Goal: Task Accomplishment & Management: Use online tool/utility

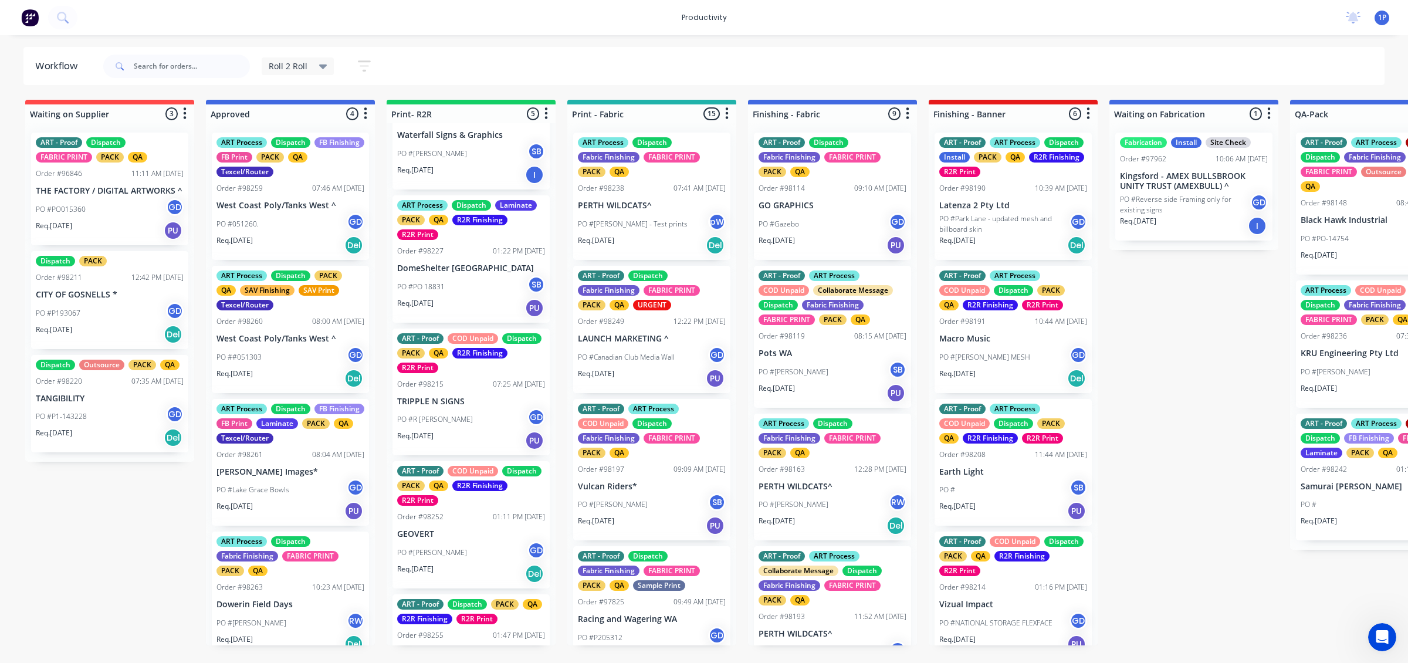
scroll to position [174, 0]
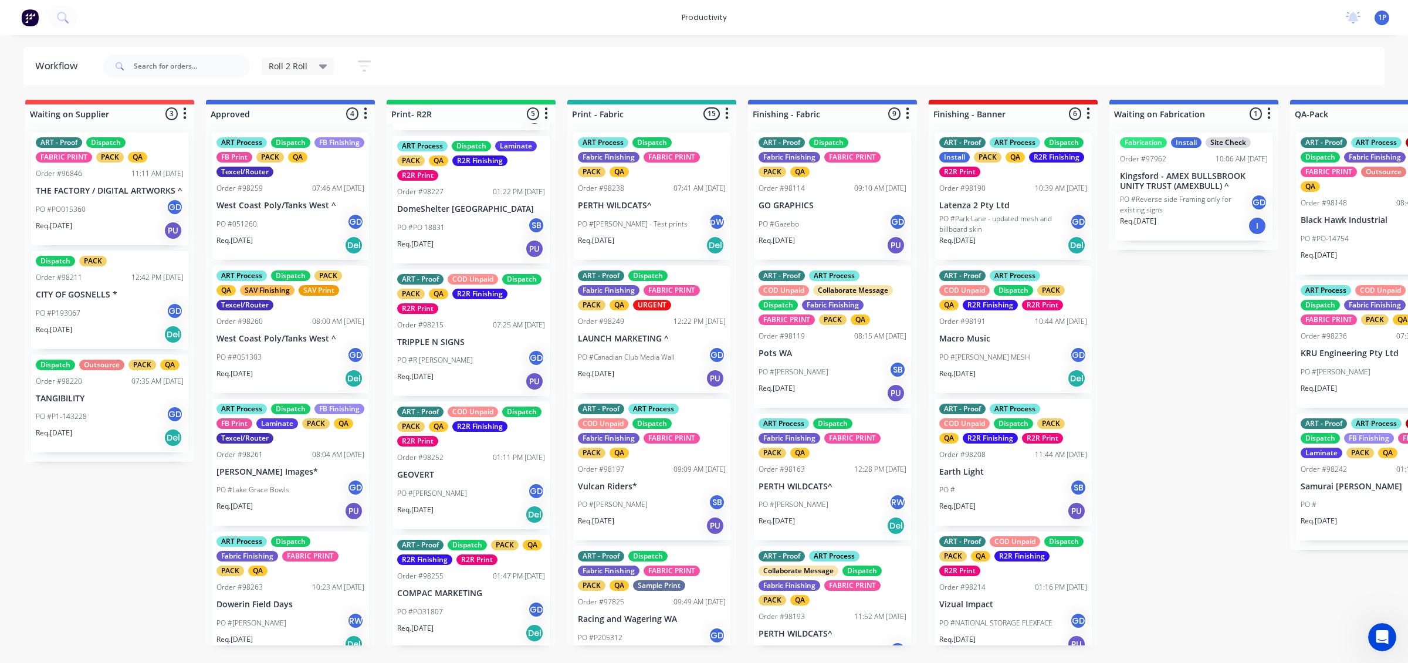
click at [470, 626] on div "Req. [DATE] Del" at bounding box center [471, 633] width 148 height 20
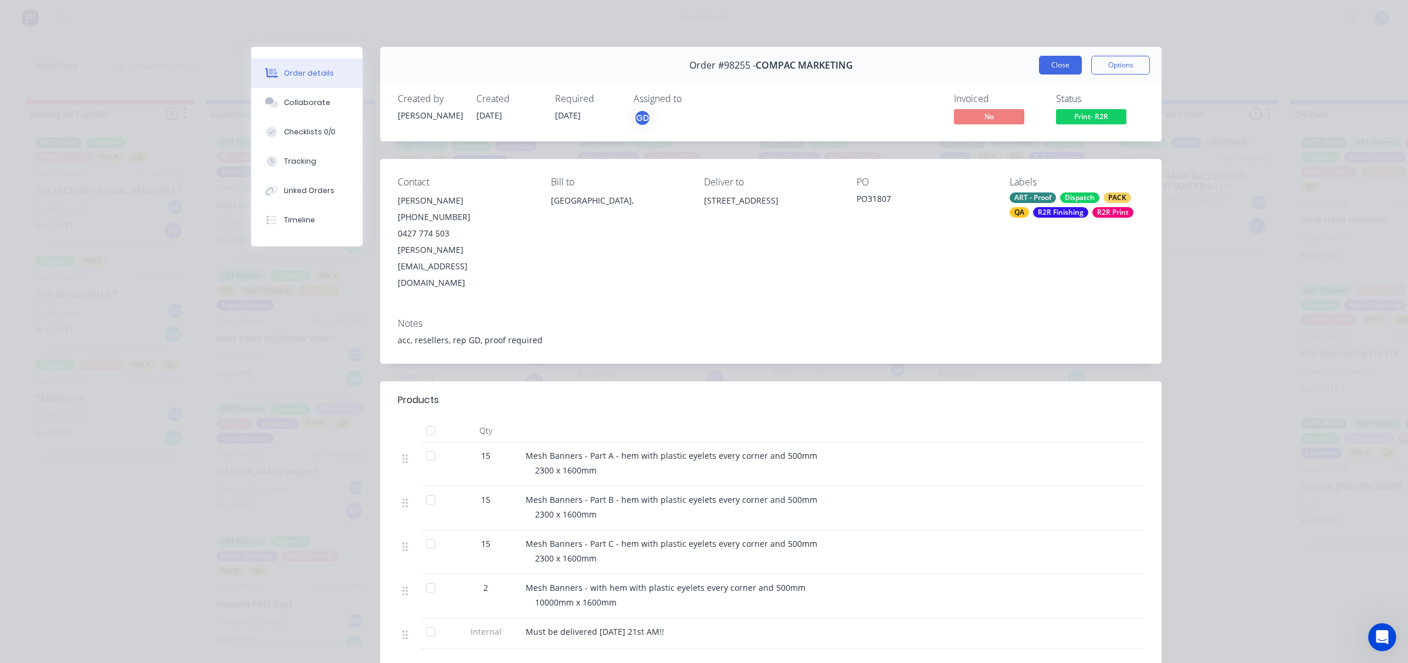
click at [1043, 66] on button "Close" at bounding box center [1060, 65] width 43 height 19
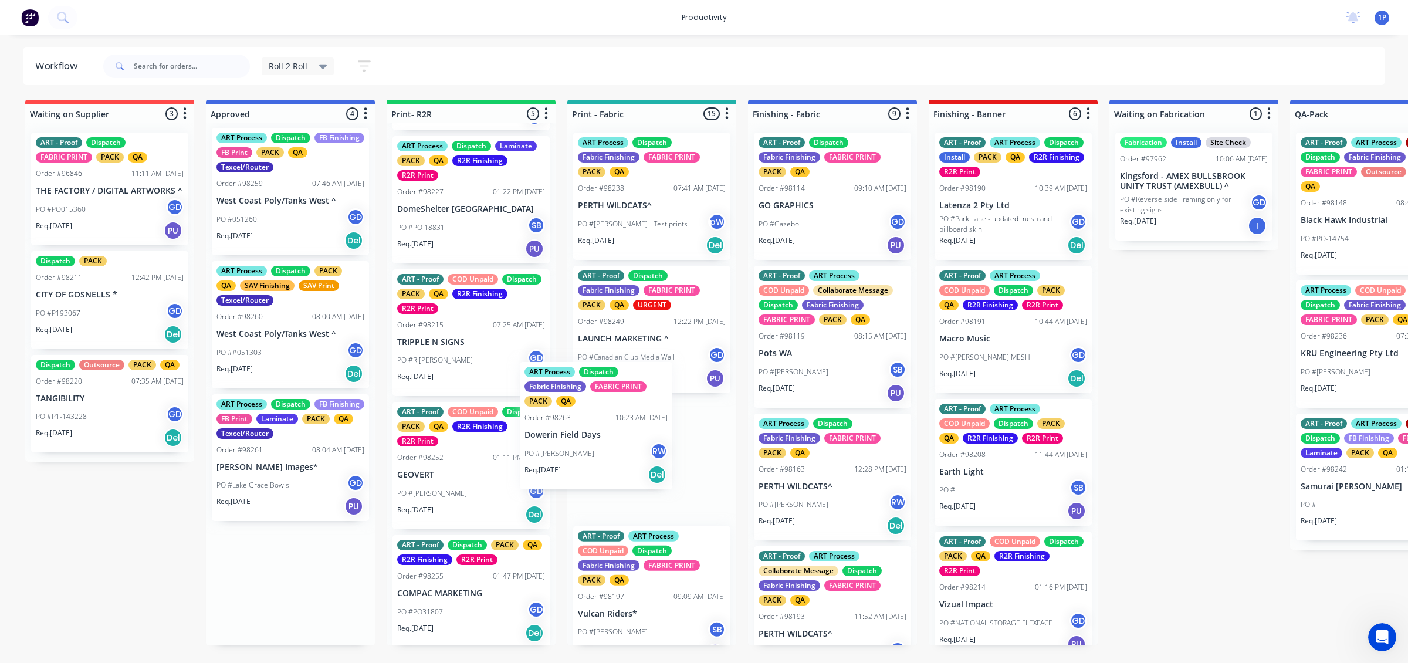
drag, startPoint x: 323, startPoint y: 588, endPoint x: 598, endPoint y: 438, distance: 313.2
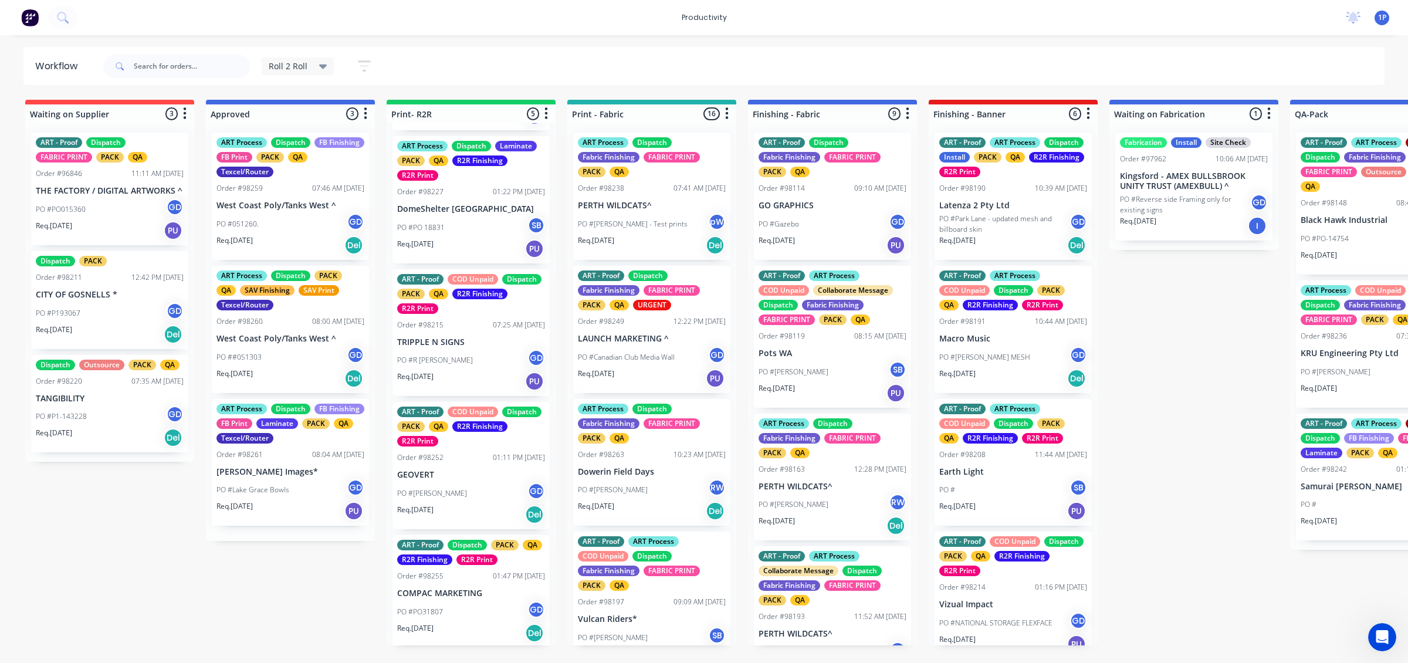
scroll to position [0, 0]
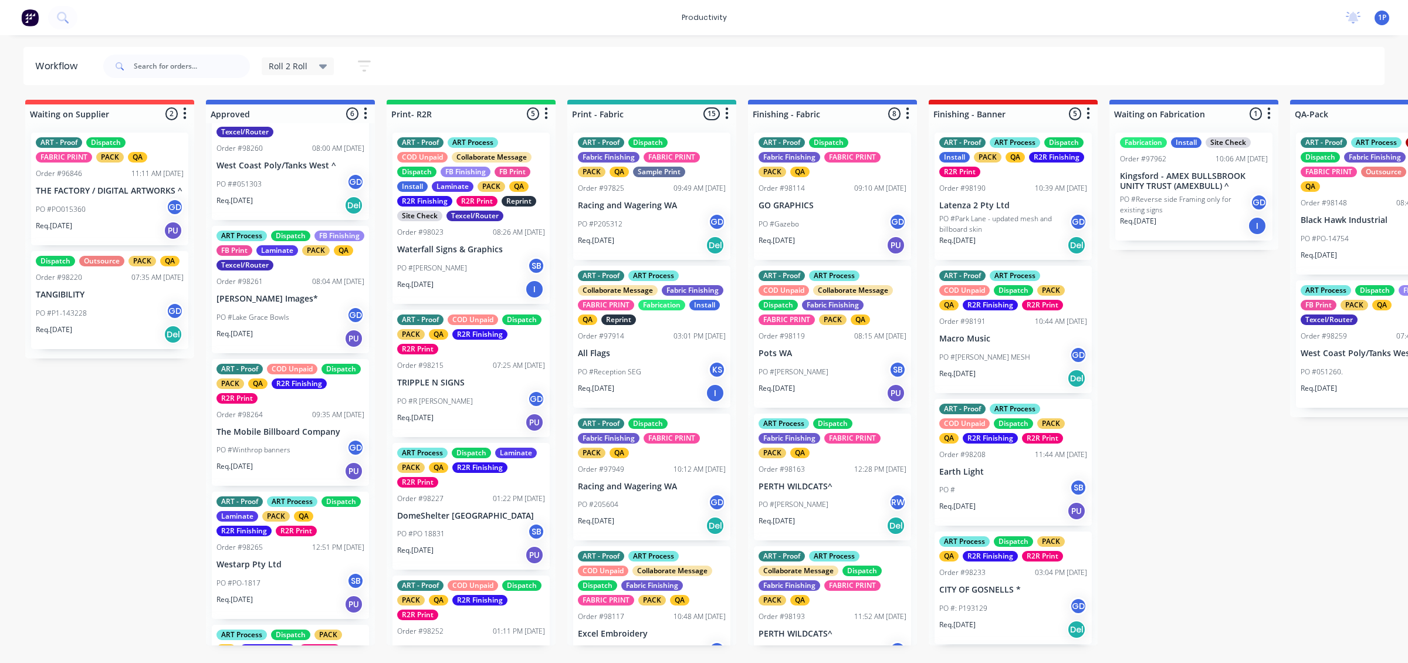
scroll to position [147, 0]
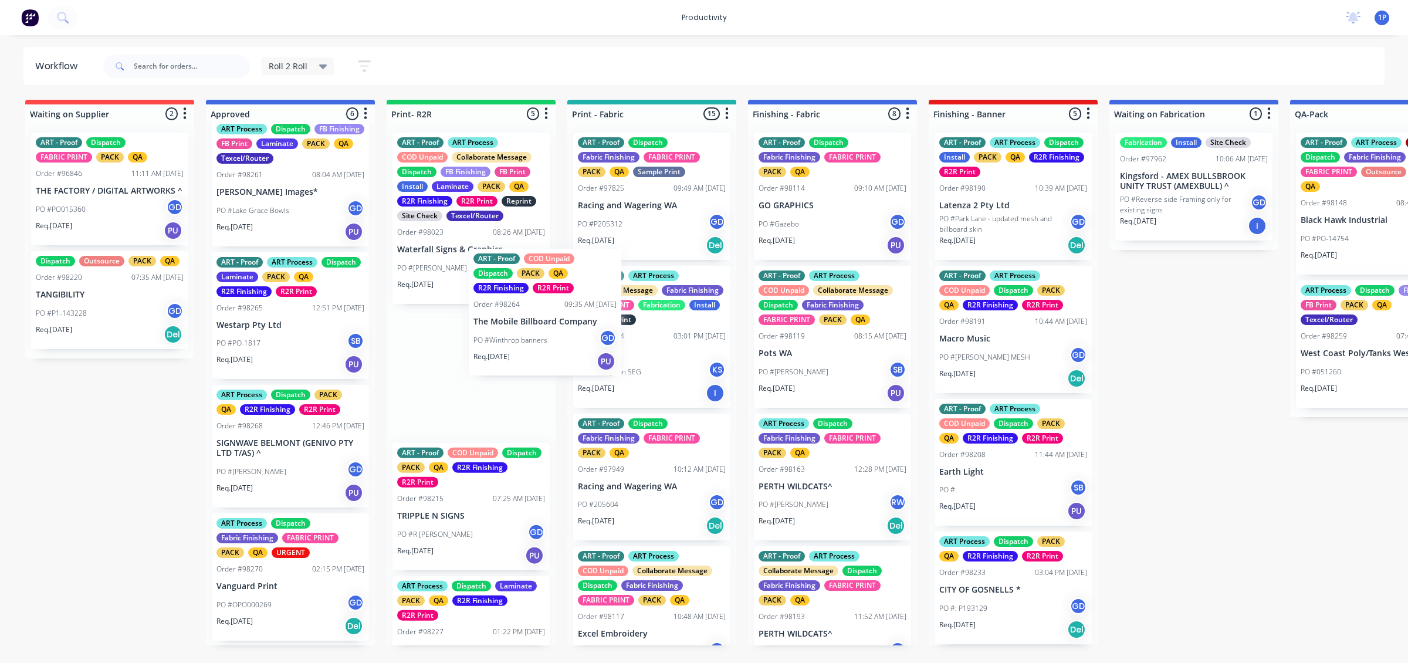
drag, startPoint x: 286, startPoint y: 318, endPoint x: 547, endPoint y: 312, distance: 261.8
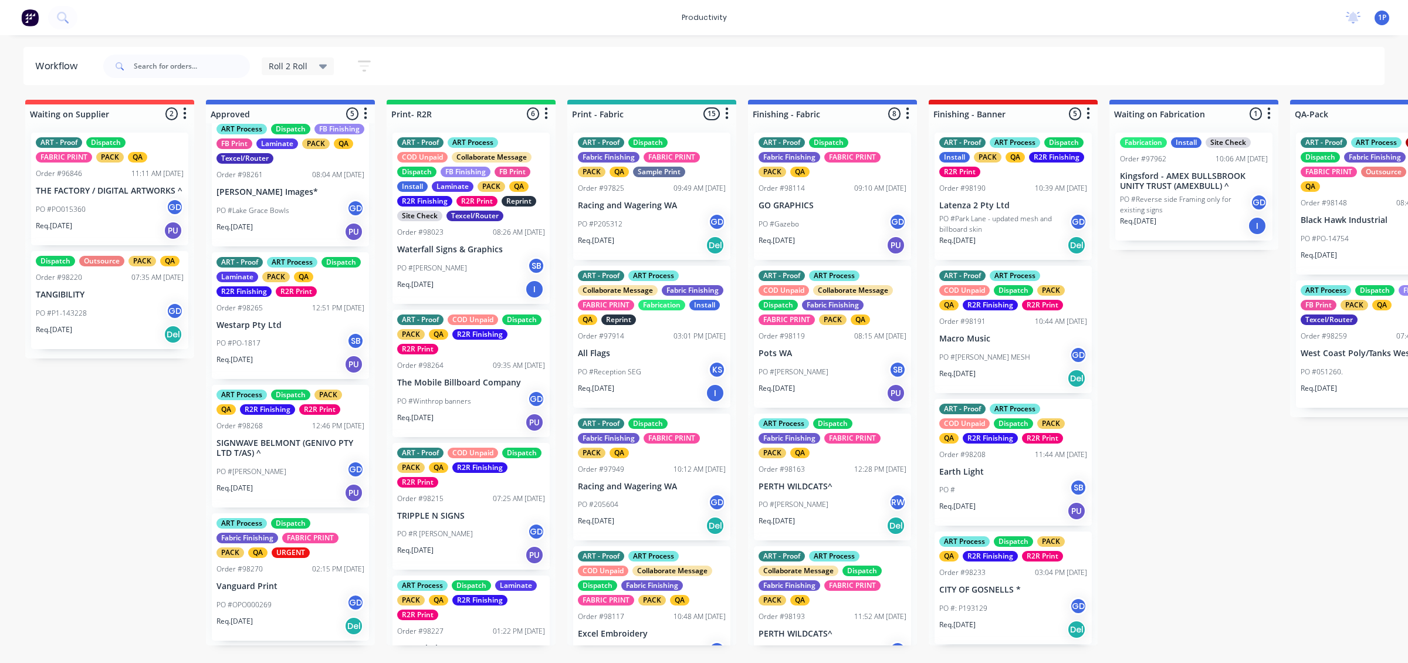
scroll to position [140, 0]
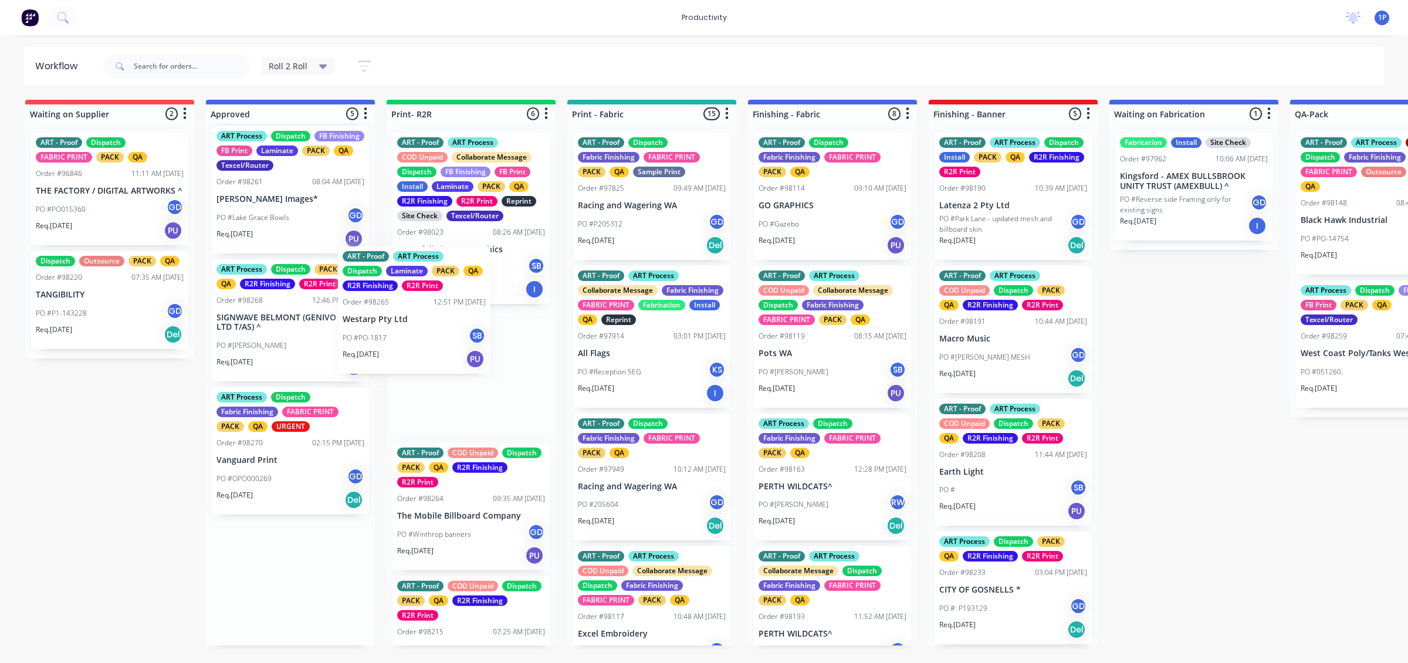
drag, startPoint x: 339, startPoint y: 317, endPoint x: 471, endPoint y: 306, distance: 132.0
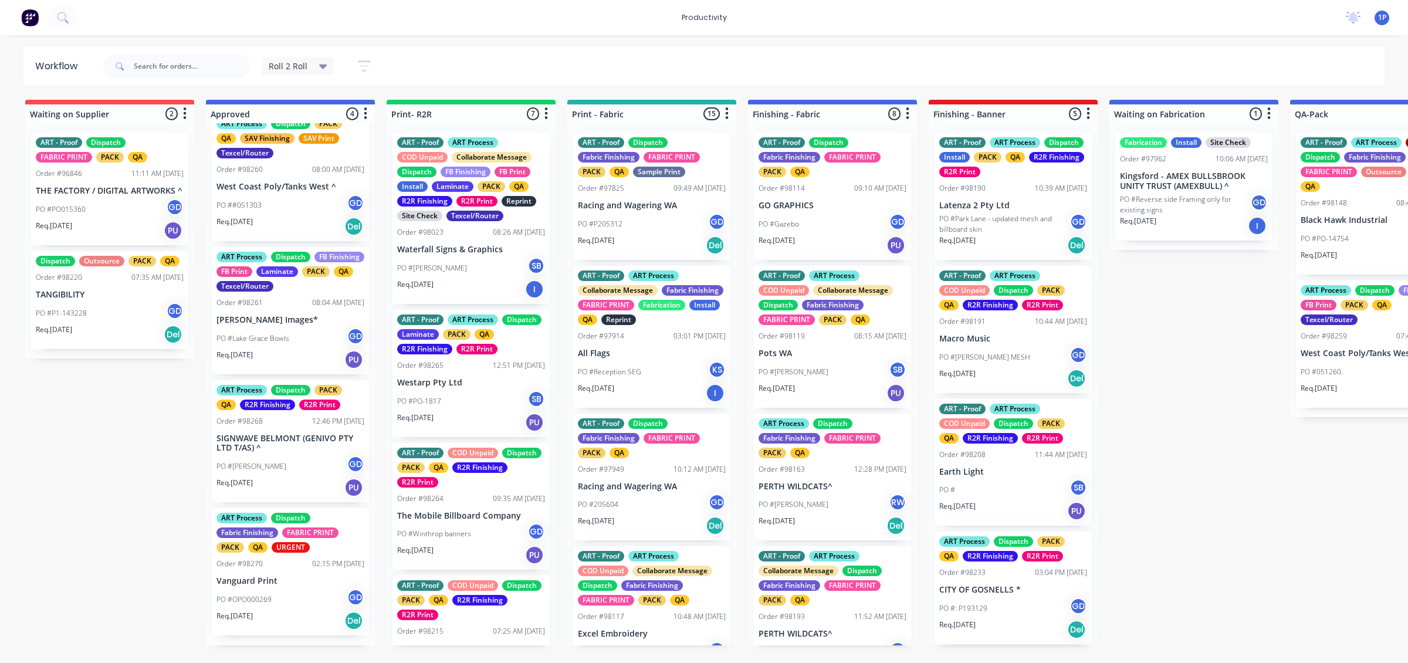
scroll to position [6, 0]
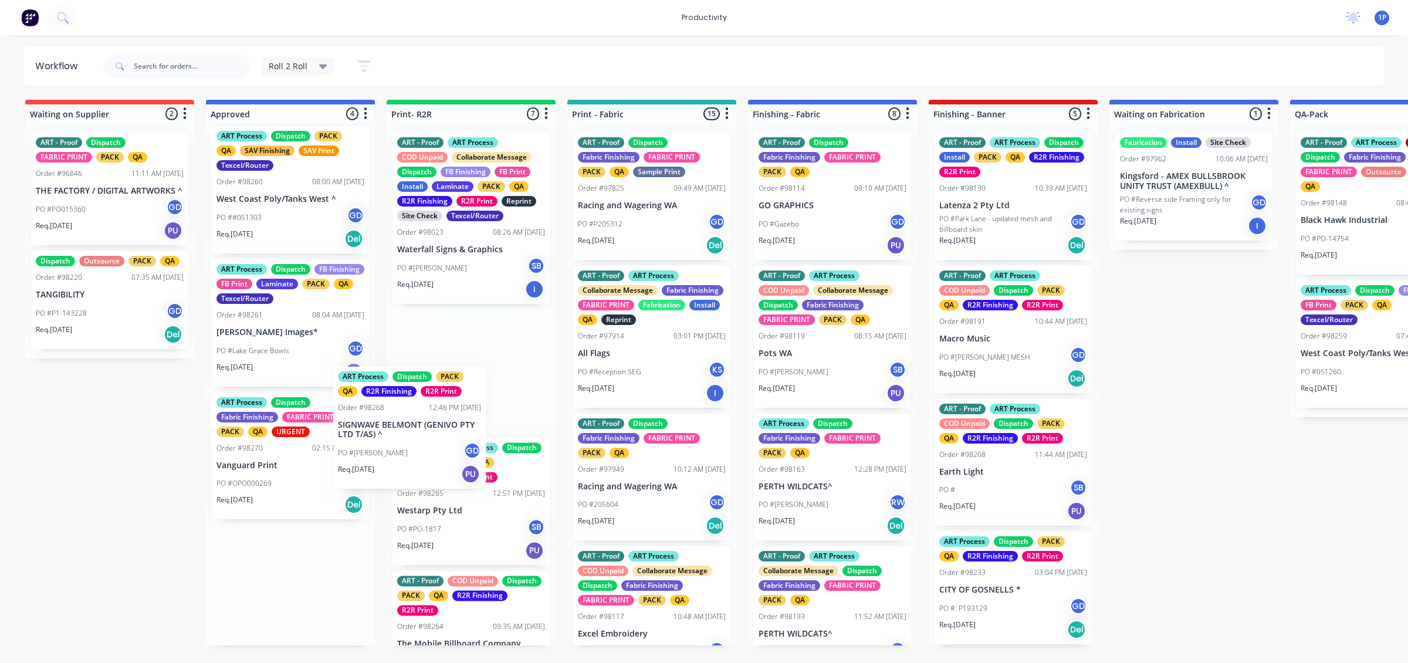
drag, startPoint x: 271, startPoint y: 449, endPoint x: 435, endPoint y: 415, distance: 167.7
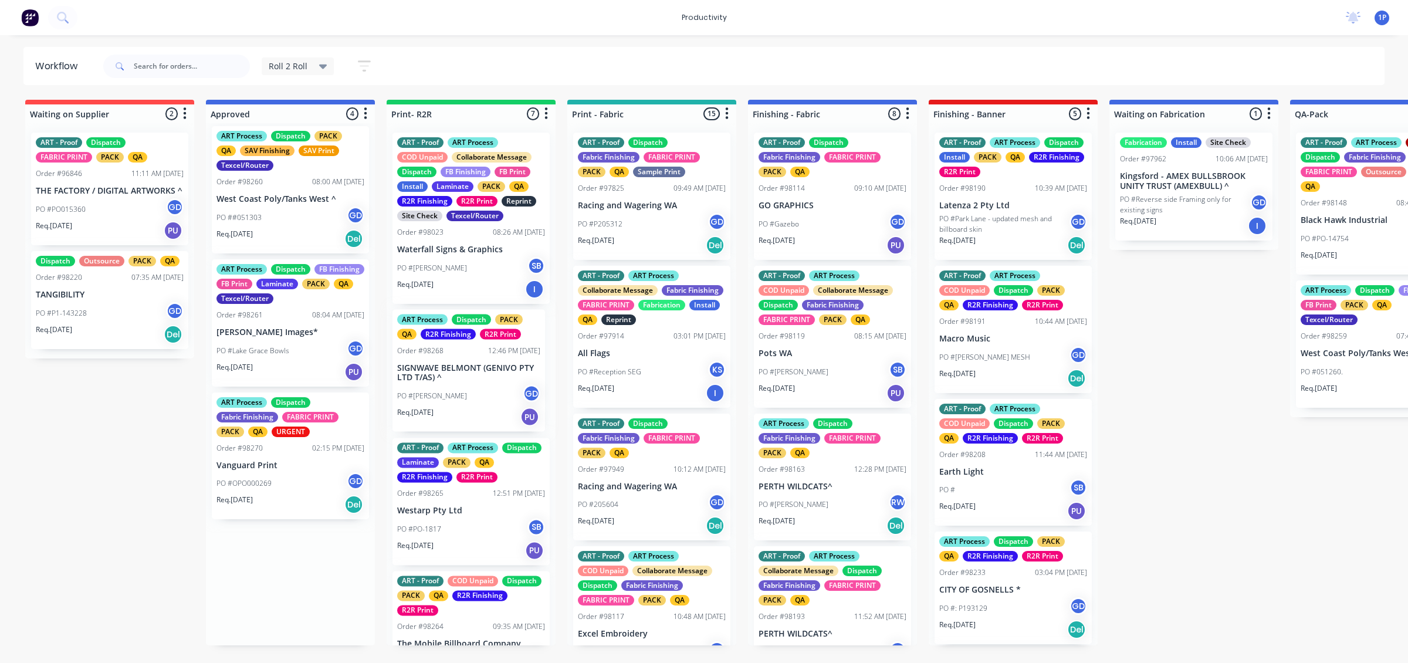
scroll to position [0, 0]
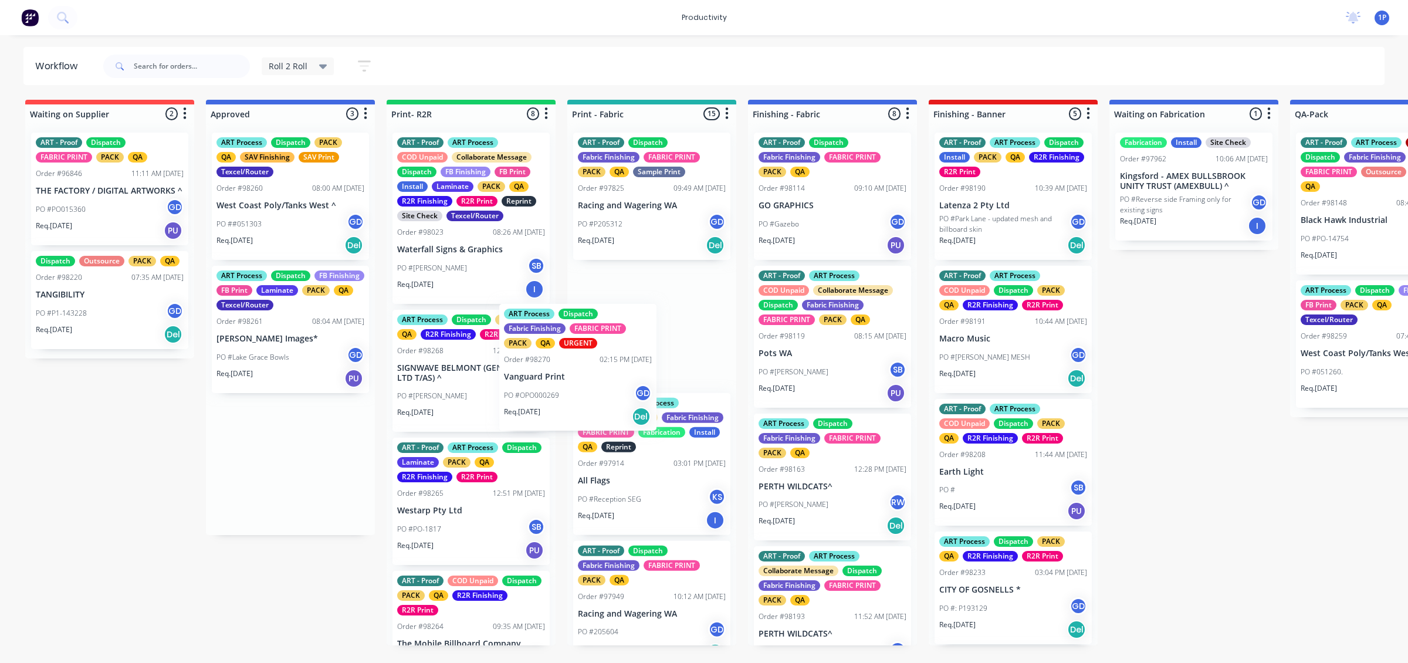
drag, startPoint x: 308, startPoint y: 464, endPoint x: 641, endPoint y: 361, distance: 348.4
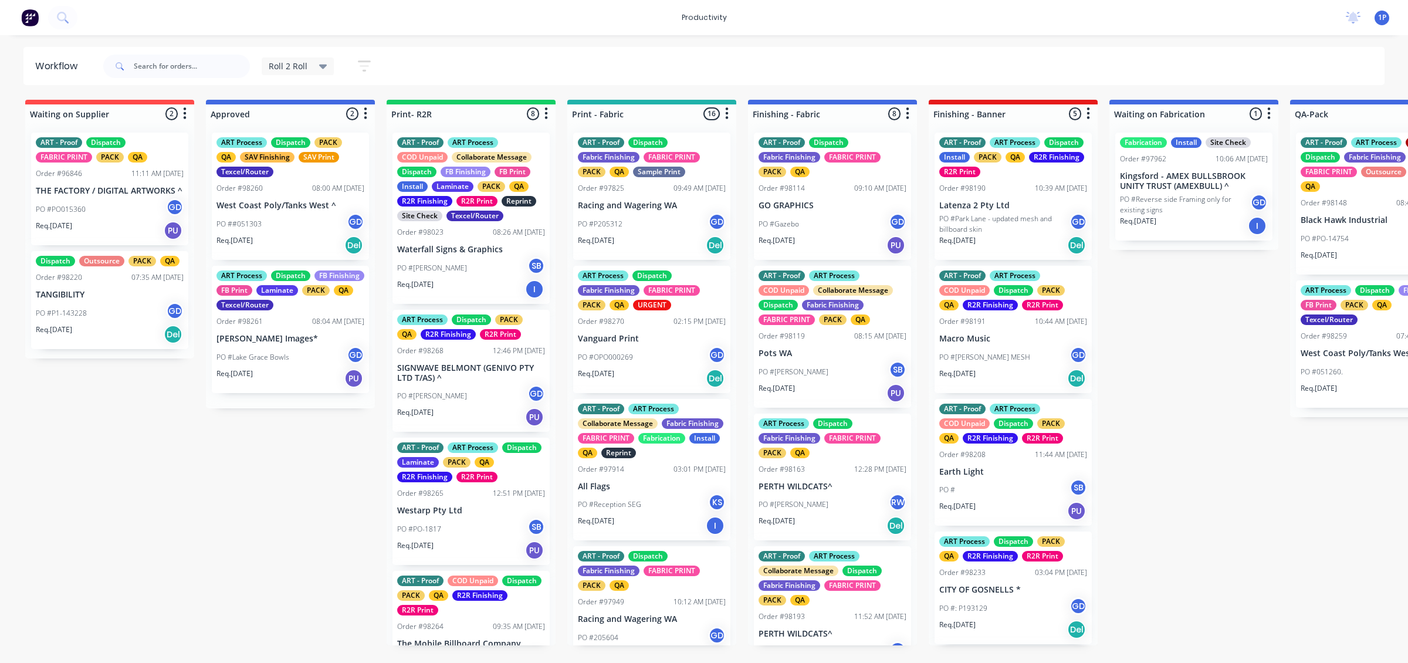
click at [641, 361] on div "PO #OPO000269 GD" at bounding box center [652, 357] width 148 height 22
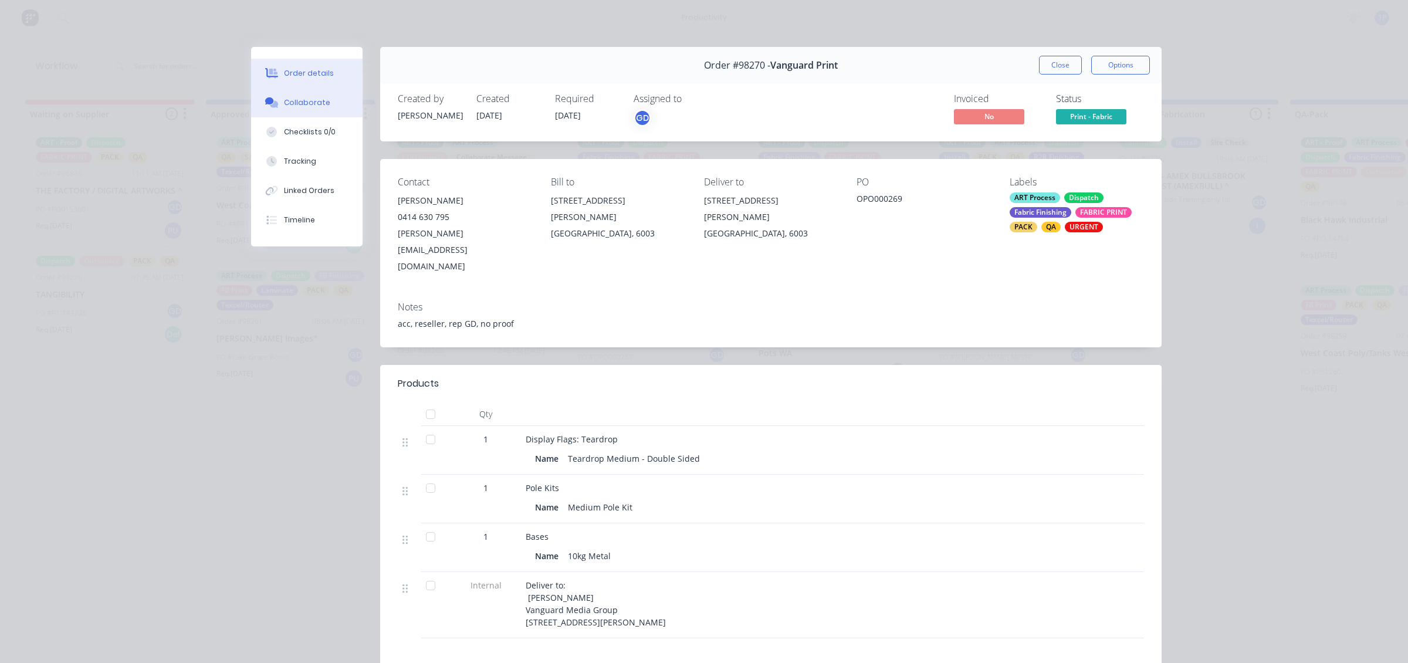
click at [286, 106] on div "Collaborate" at bounding box center [307, 102] width 46 height 11
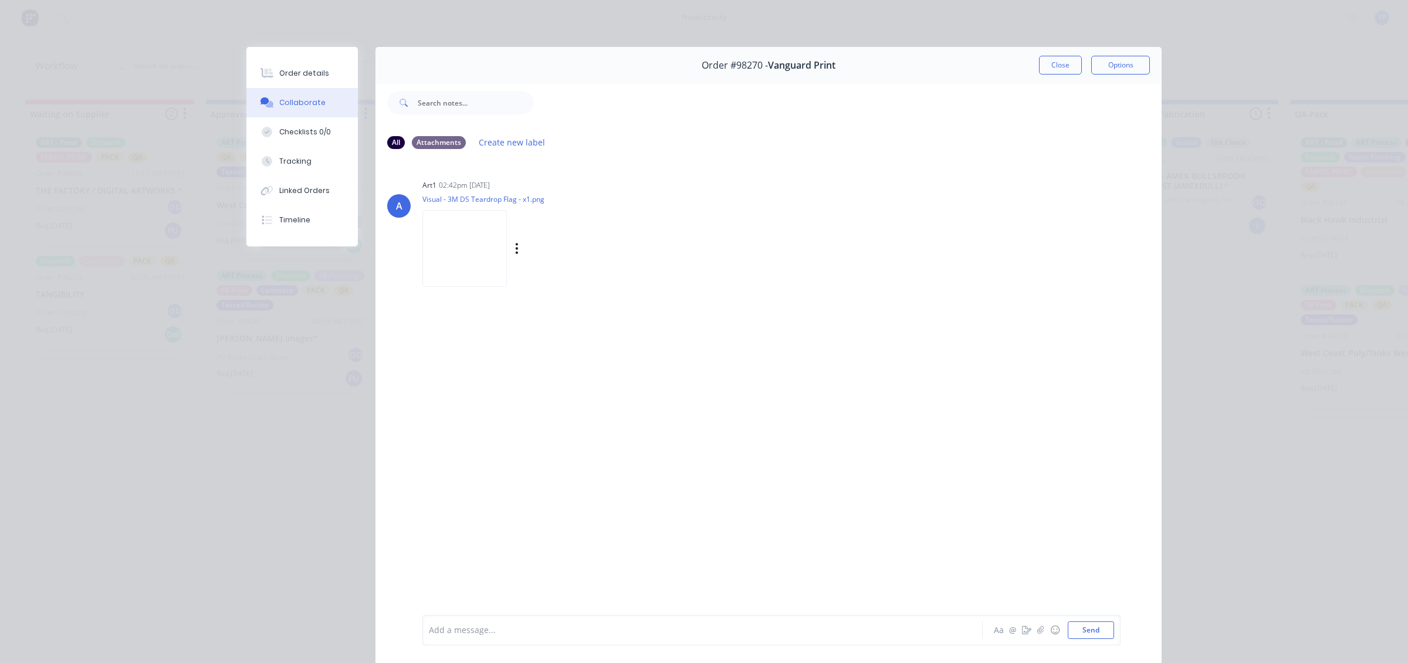
click at [526, 256] on div "Labels Download" at bounding box center [578, 248] width 132 height 17
click at [514, 256] on div "Labels Download" at bounding box center [578, 248] width 132 height 17
click at [503, 256] on div at bounding box center [466, 248] width 89 height 77
click at [1049, 66] on button "Close" at bounding box center [1060, 65] width 43 height 19
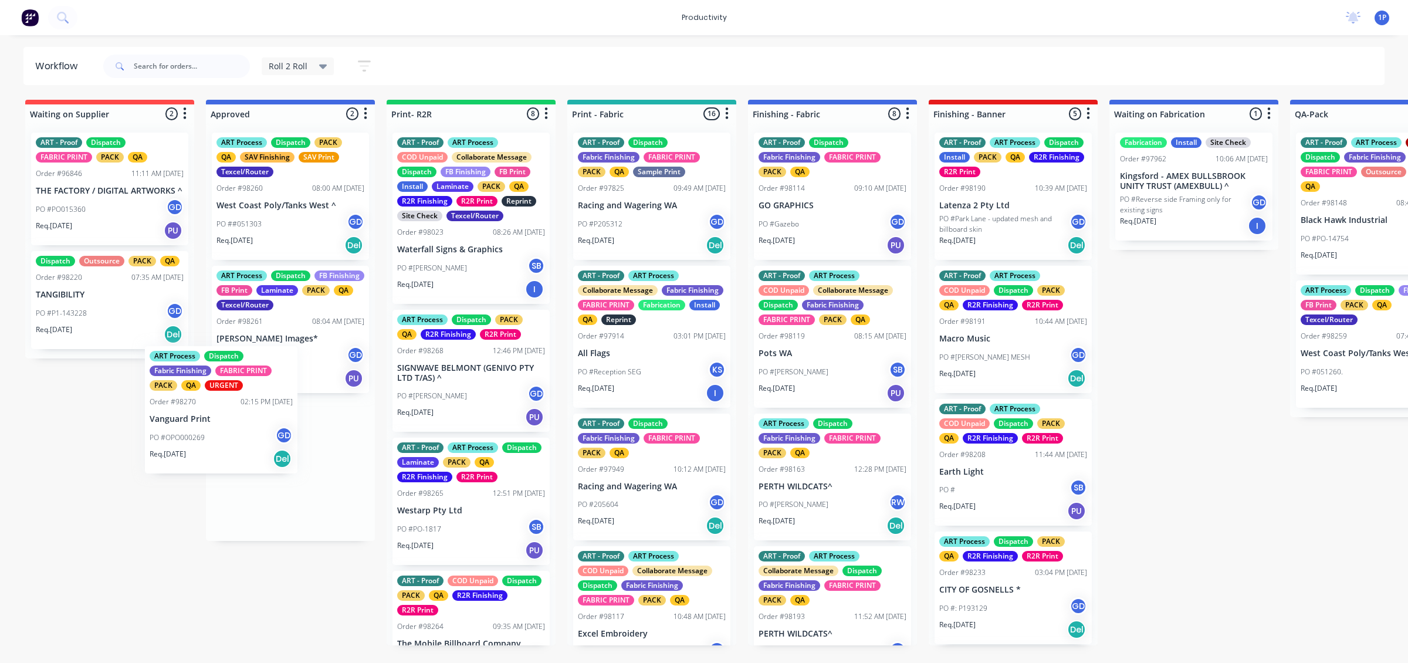
drag, startPoint x: 648, startPoint y: 364, endPoint x: 270, endPoint y: 429, distance: 383.4
